Goal: Find specific page/section: Find specific page/section

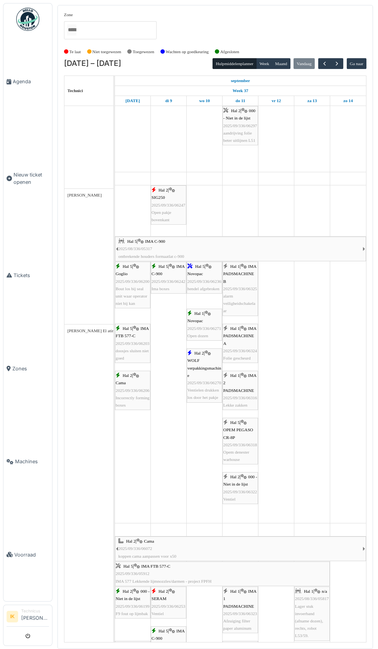
scroll to position [1361, 0]
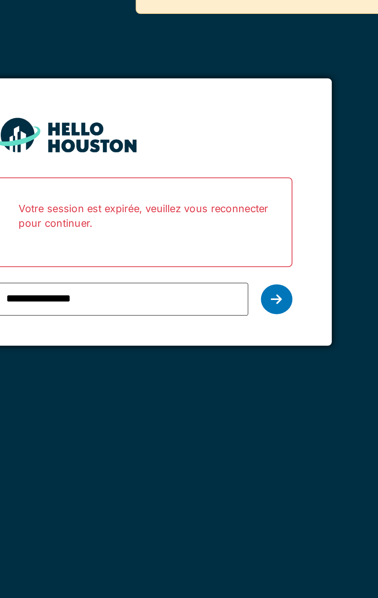
click at [252, 164] on icon at bounding box center [253, 163] width 5 height 6
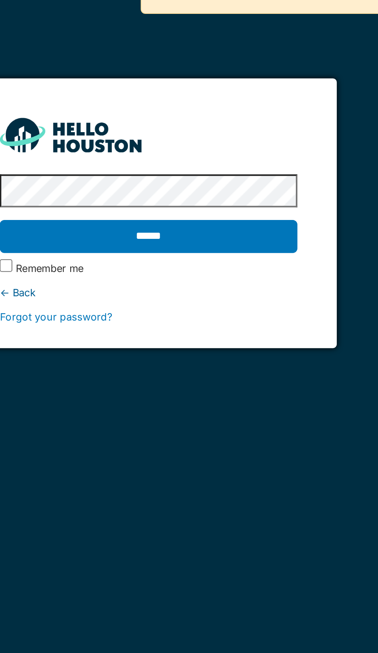
click at [209, 133] on input "******" at bounding box center [188, 132] width 145 height 16
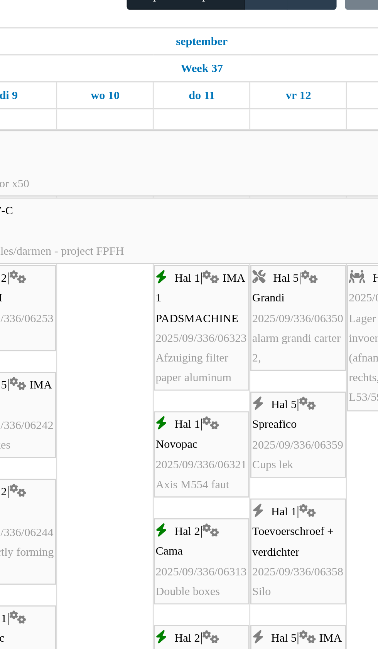
scroll to position [466, 0]
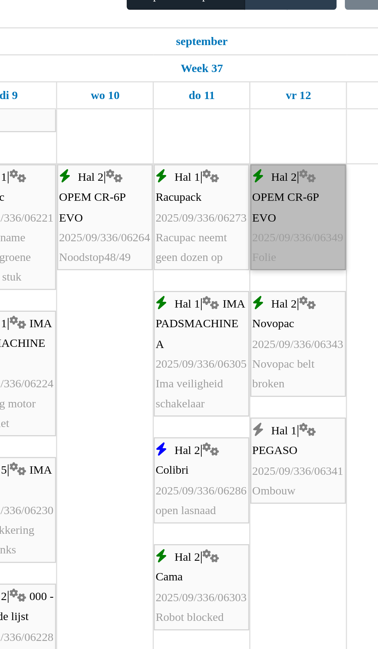
click at [275, 156] on link "Hal 2 | OPEM CR-6P EVO 2025/09/336/06349 Folie" at bounding box center [275, 145] width 35 height 39
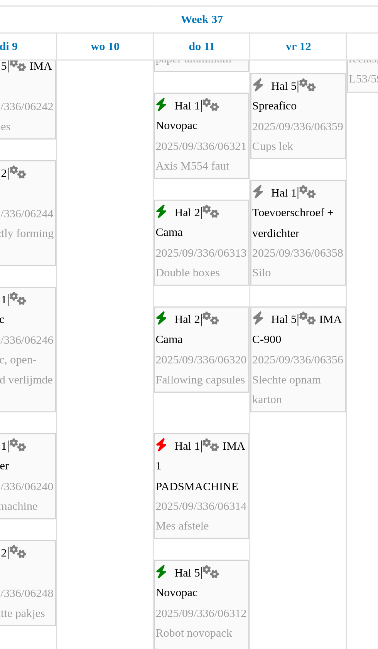
scroll to position [535, 0]
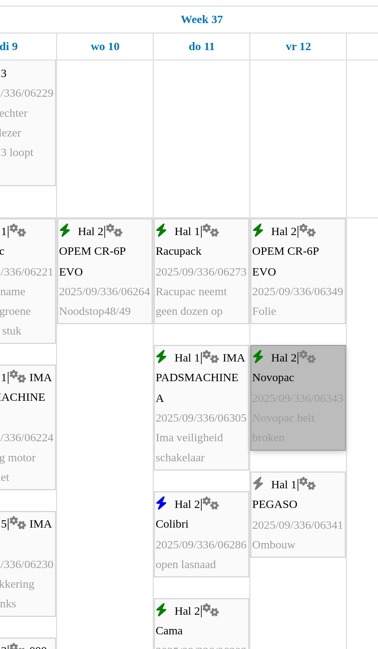
click at [274, 241] on link "Hal 2 | Novopac 2025/09/336/06343 Novopac belt broken" at bounding box center [275, 231] width 35 height 39
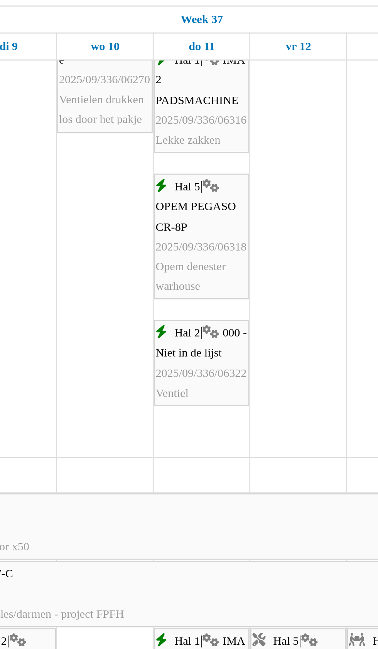
scroll to position [312, 0]
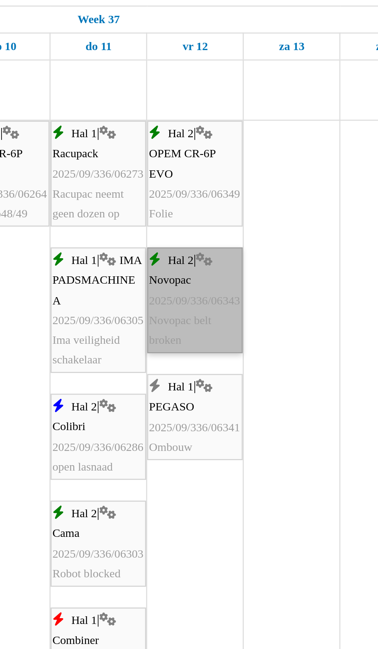
click at [276, 201] on link "Hal 2 | Novopac 2025/09/336/06343 Novopac belt broken" at bounding box center [275, 194] width 35 height 39
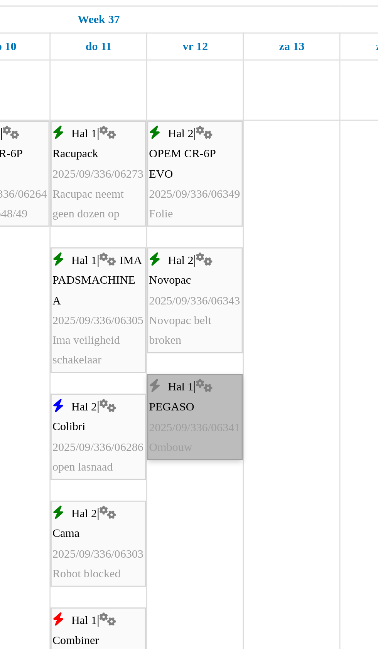
click at [277, 245] on link "Hal 1 | PEGASO 2025/09/336/06341 Ombouw" at bounding box center [275, 238] width 35 height 32
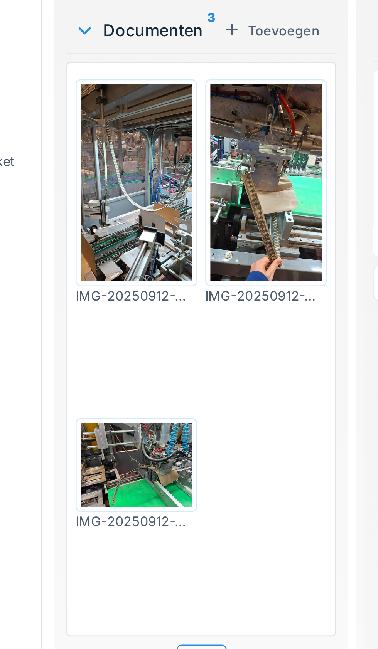
click at [139, 201] on img at bounding box center [137, 183] width 42 height 75
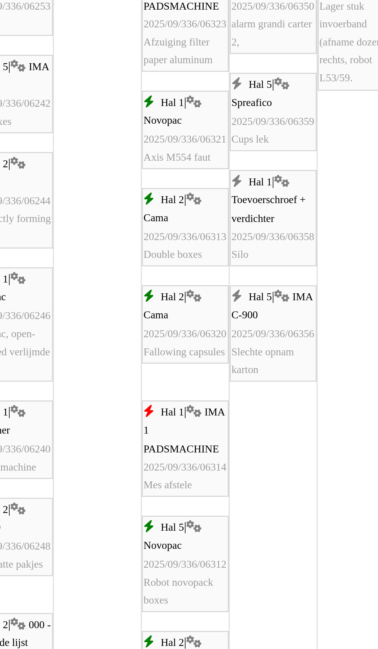
scroll to position [446, 0]
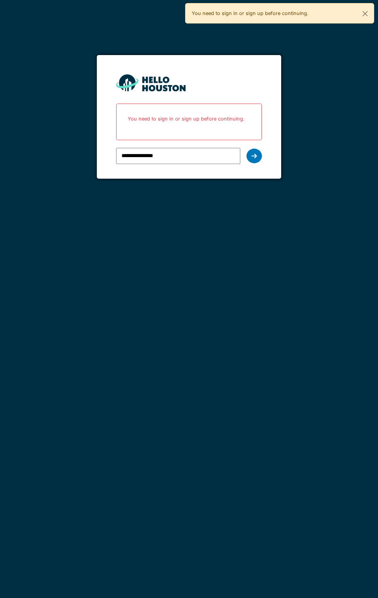
click at [254, 156] on icon at bounding box center [253, 156] width 5 height 6
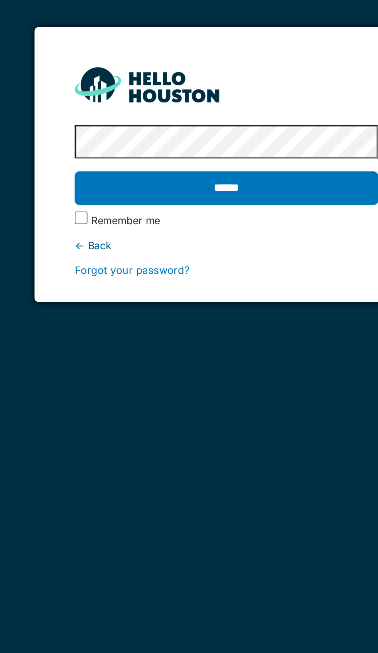
click at [198, 132] on input "******" at bounding box center [188, 132] width 145 height 16
